Goal: Task Accomplishment & Management: Manage account settings

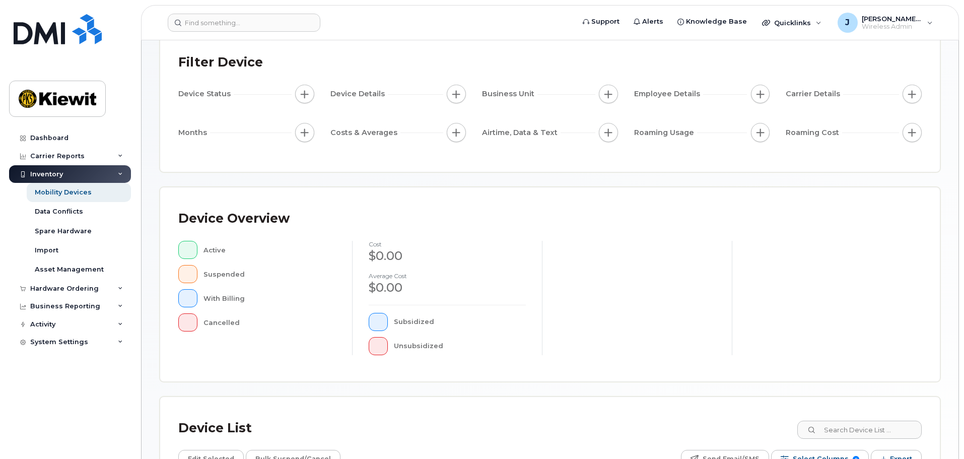
scroll to position [151, 0]
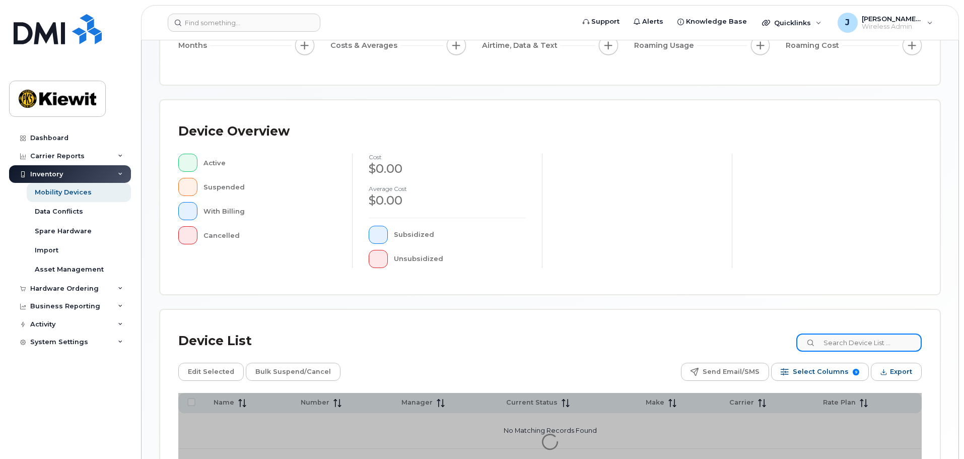
click at [848, 340] on input at bounding box center [859, 343] width 125 height 18
type input "105441"
click at [616, 341] on div "Device List 105441" at bounding box center [550, 341] width 744 height 26
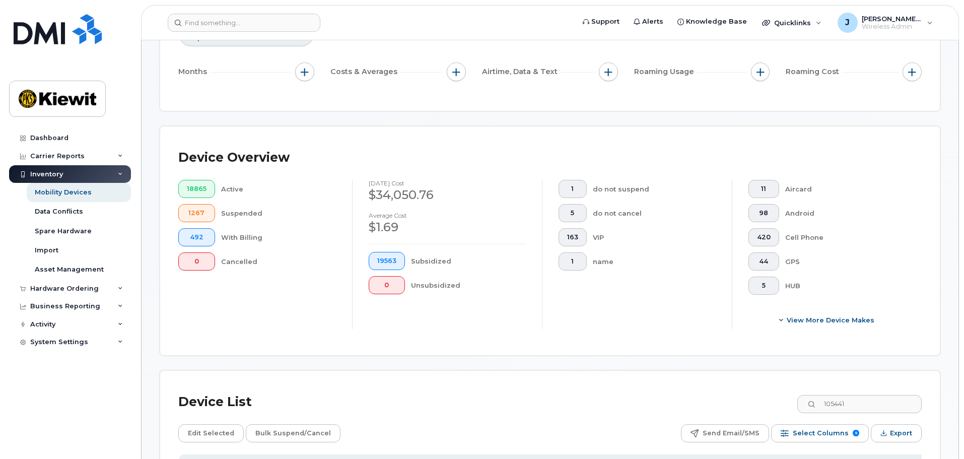
scroll to position [251, 0]
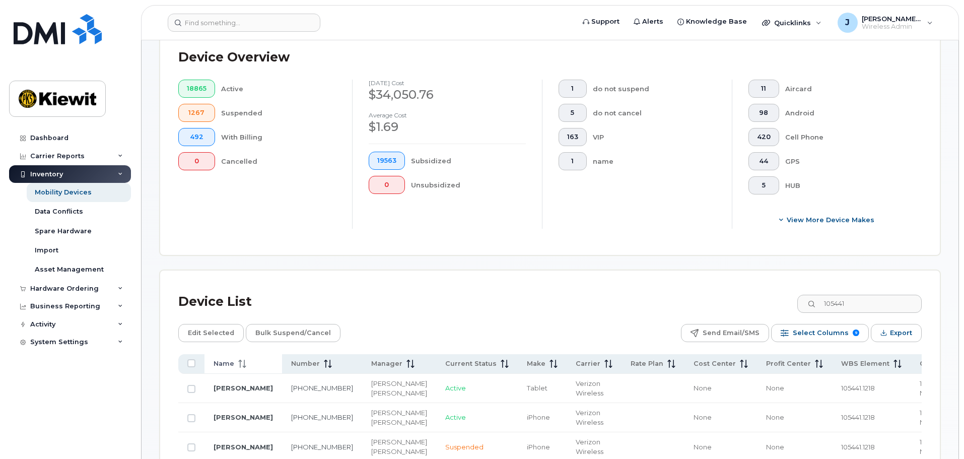
click at [247, 359] on div "Name" at bounding box center [243, 363] width 59 height 9
click at [253, 359] on div "Name" at bounding box center [243, 363] width 59 height 9
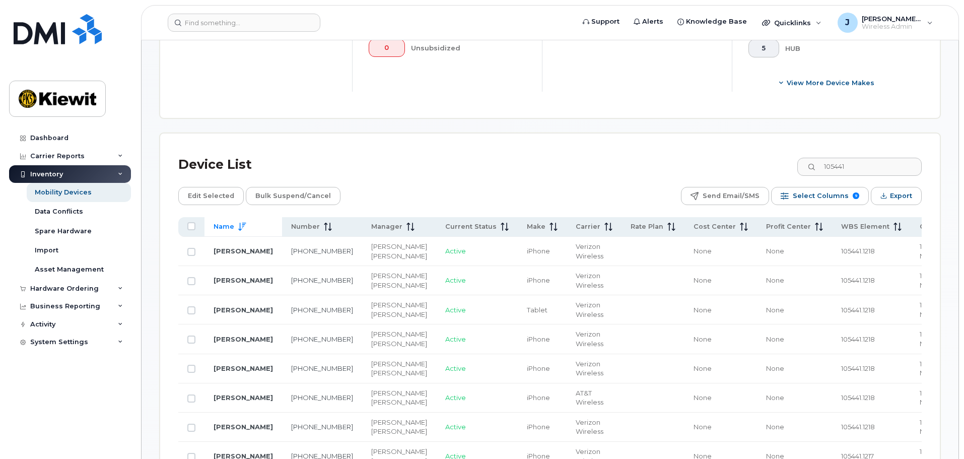
scroll to position [403, 0]
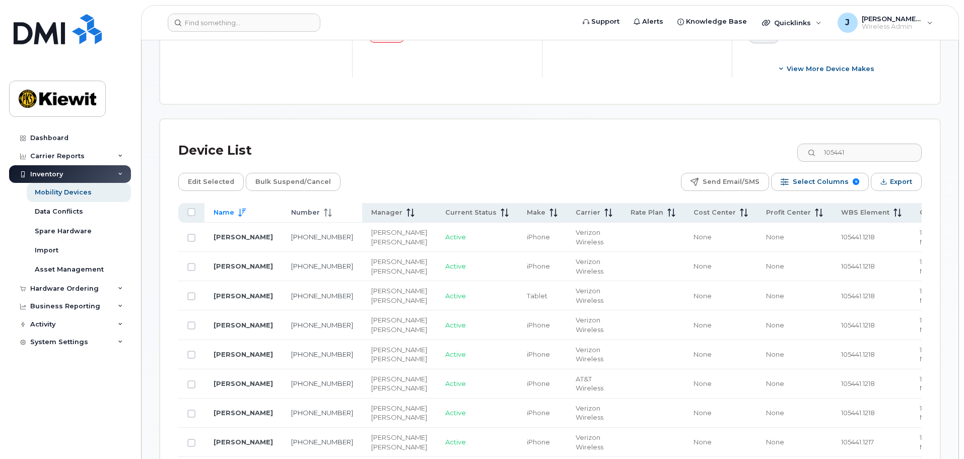
click at [330, 209] on icon at bounding box center [330, 213] width 1 height 8
click at [324, 209] on icon at bounding box center [328, 213] width 8 height 8
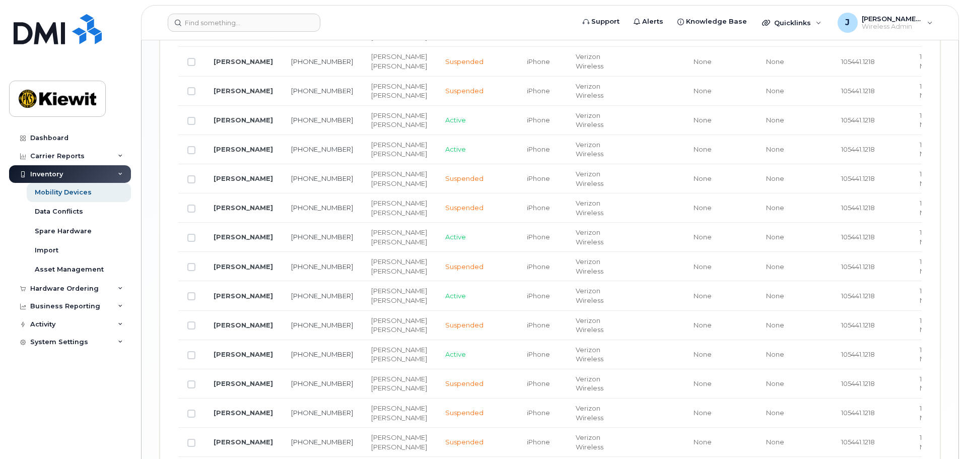
scroll to position [1511, 0]
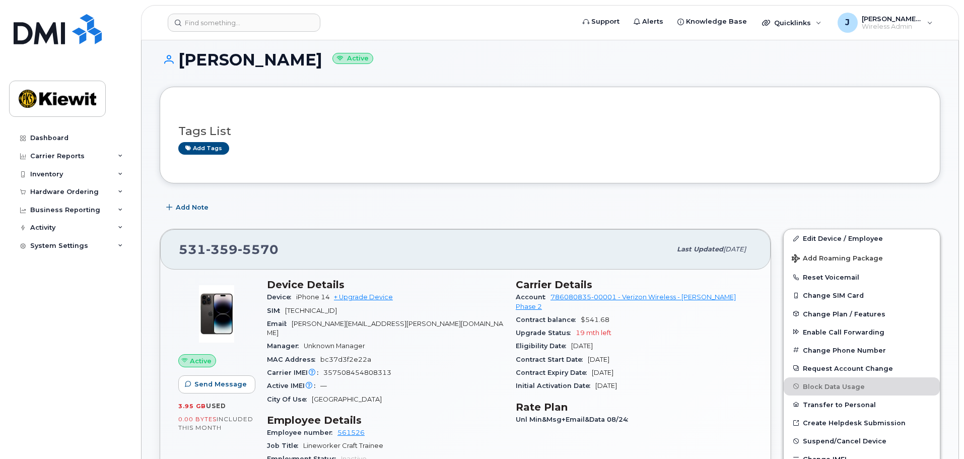
scroll to position [151, 0]
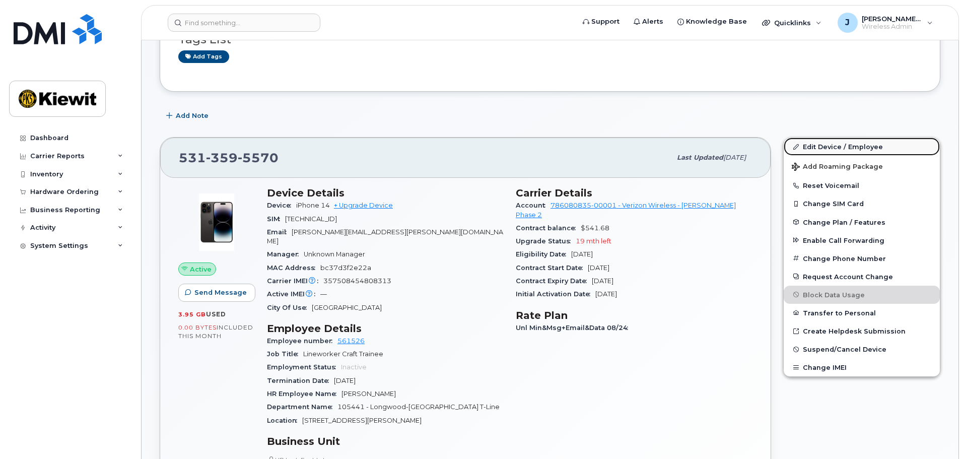
click at [845, 148] on link "Edit Device / Employee" at bounding box center [862, 147] width 156 height 18
click at [836, 145] on link "Edit Device / Employee" at bounding box center [862, 147] width 156 height 18
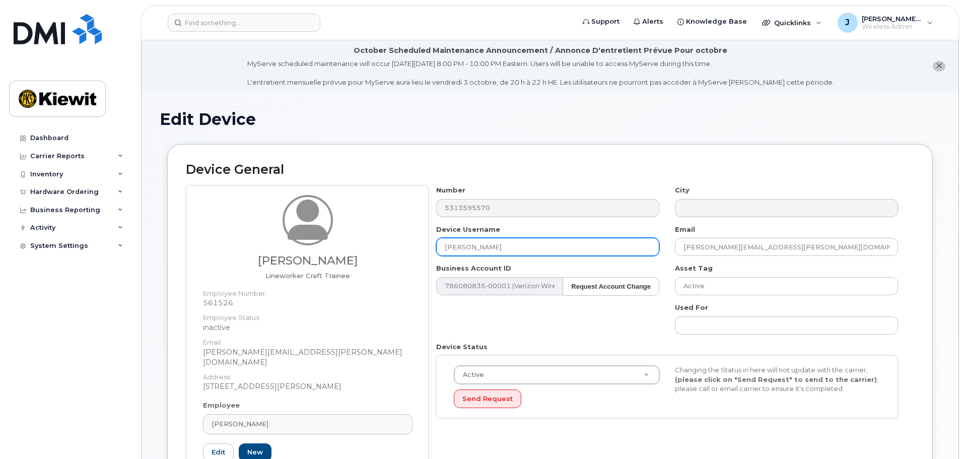
click at [545, 244] on input "[PERSON_NAME]" at bounding box center [547, 247] width 223 height 18
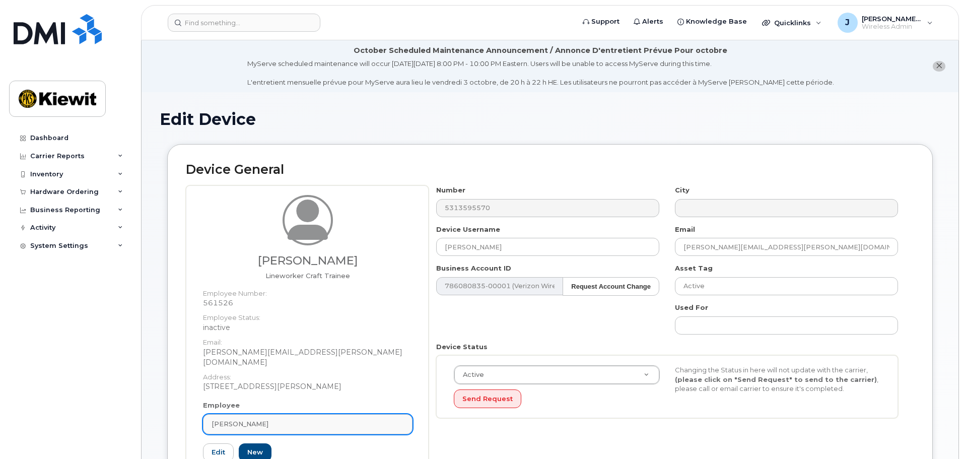
click at [255, 419] on span "Tanner Husted" at bounding box center [240, 424] width 57 height 10
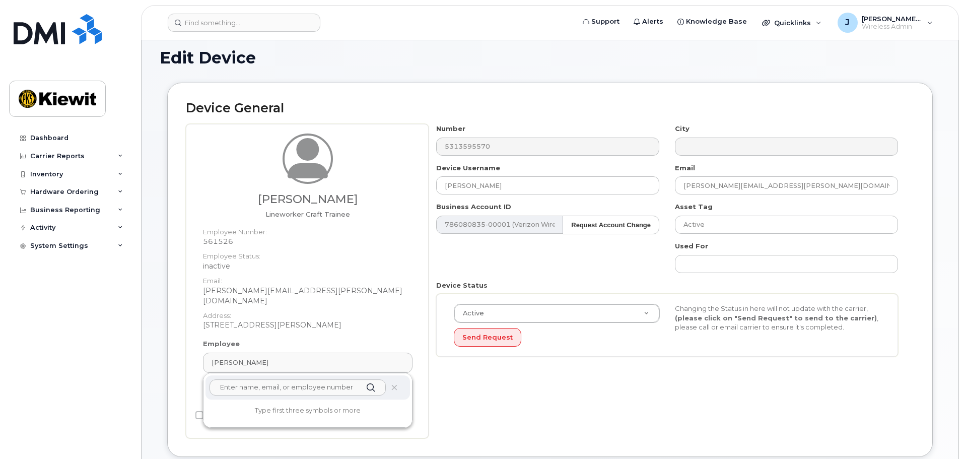
scroll to position [151, 0]
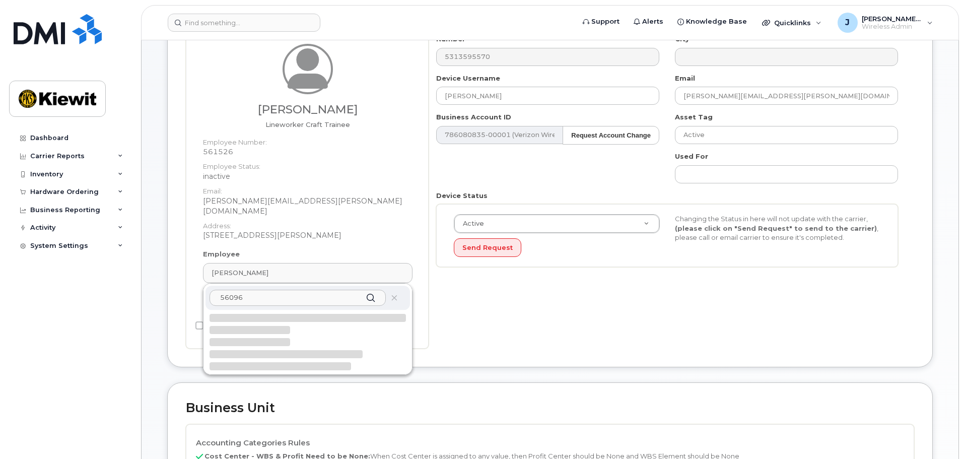
type input "560962"
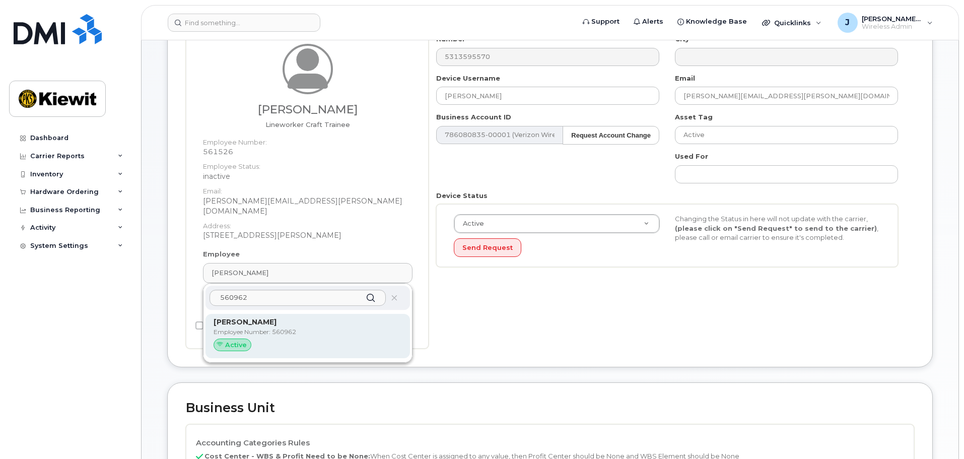
click at [280, 328] on p "Employee Number: 560962" at bounding box center [308, 332] width 188 height 9
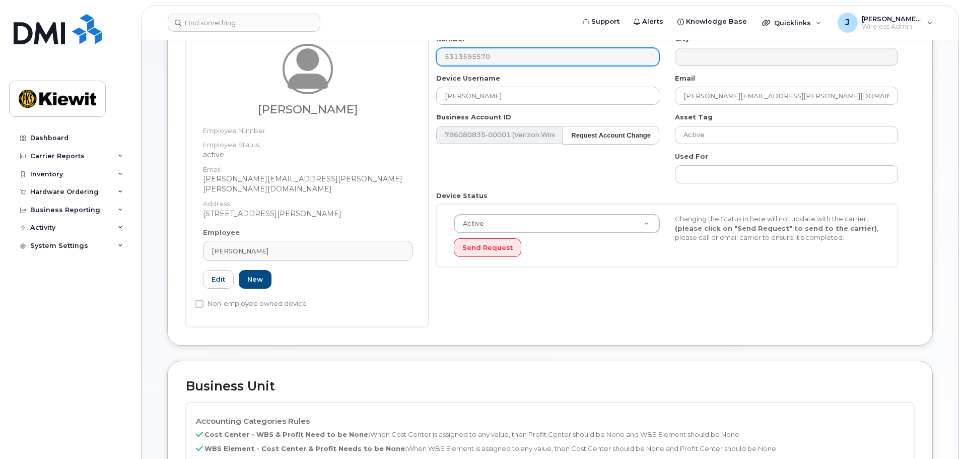
type input "560962"
type input "Robert Layton"
type input "robert.layton@kiewit.com"
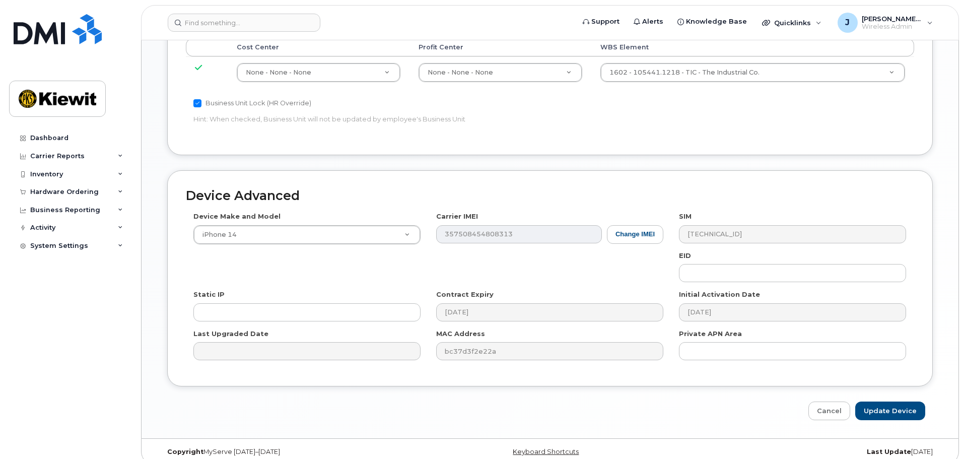
scroll to position [606, 0]
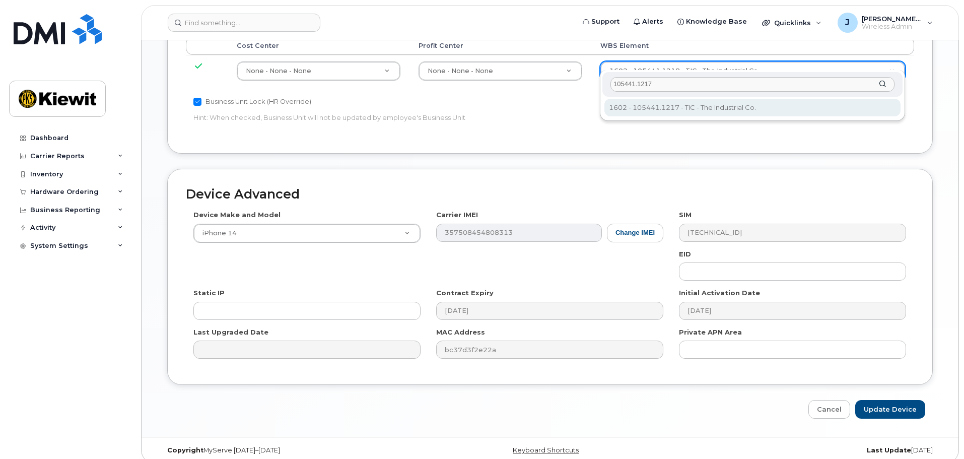
type input "105441.1217"
type input "30138096"
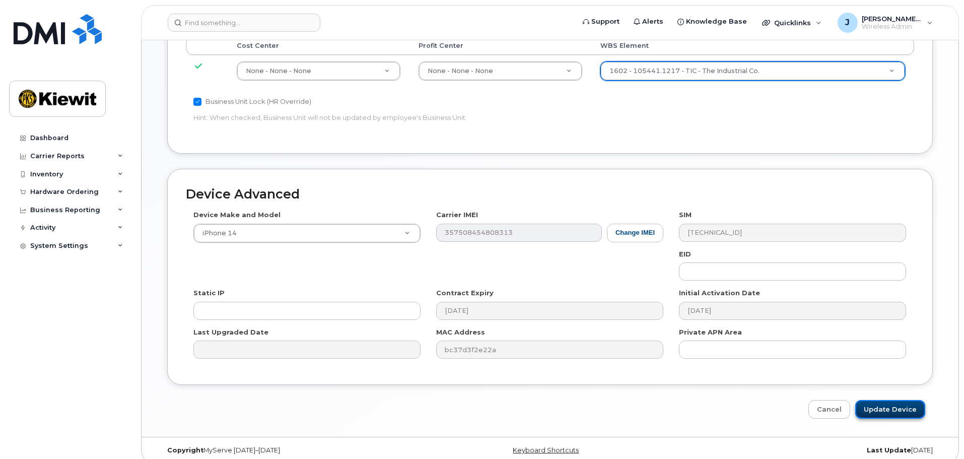
click at [889, 400] on input "Update Device" at bounding box center [891, 409] width 70 height 19
type input "Saving..."
